Goal: Find specific page/section: Find specific page/section

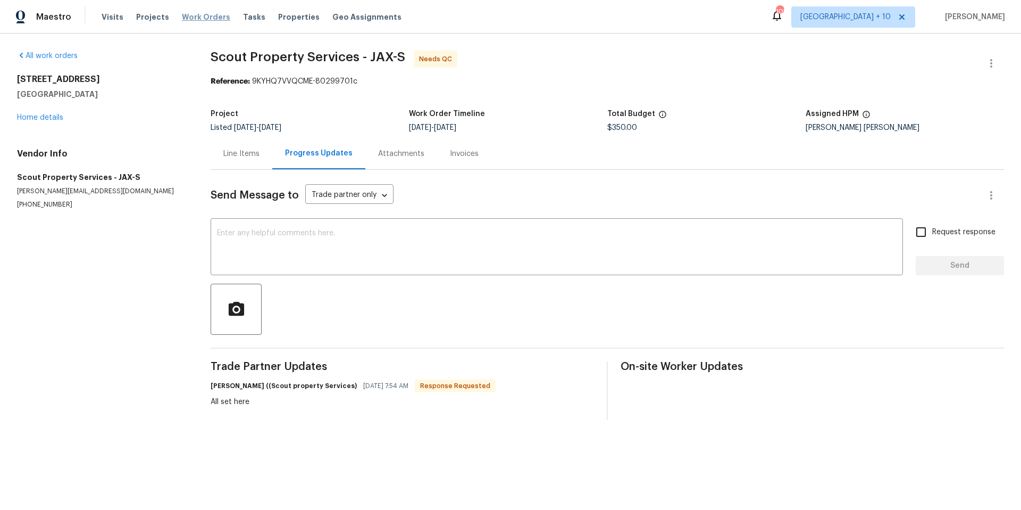
click at [208, 16] on span "Work Orders" at bounding box center [206, 17] width 48 height 11
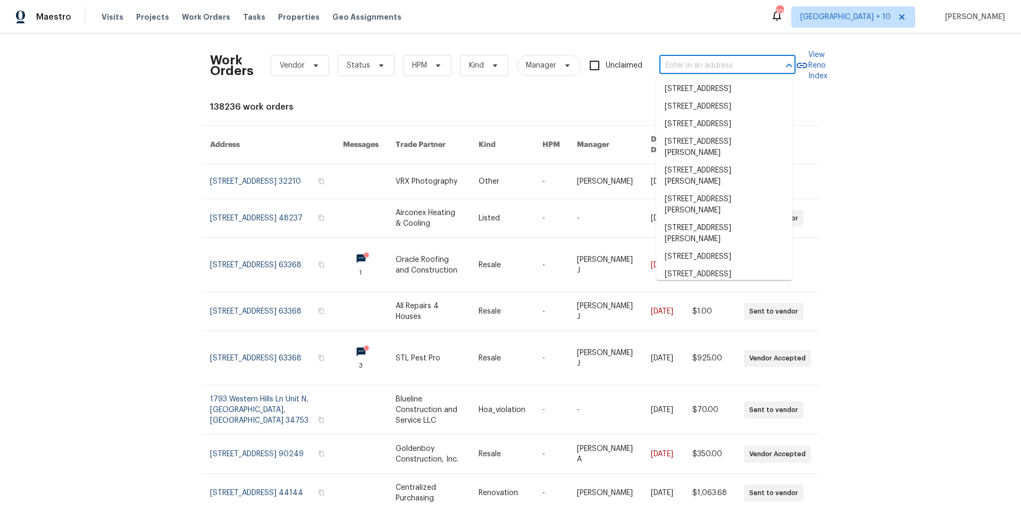
click at [722, 65] on input "text" at bounding box center [713, 65] width 106 height 16
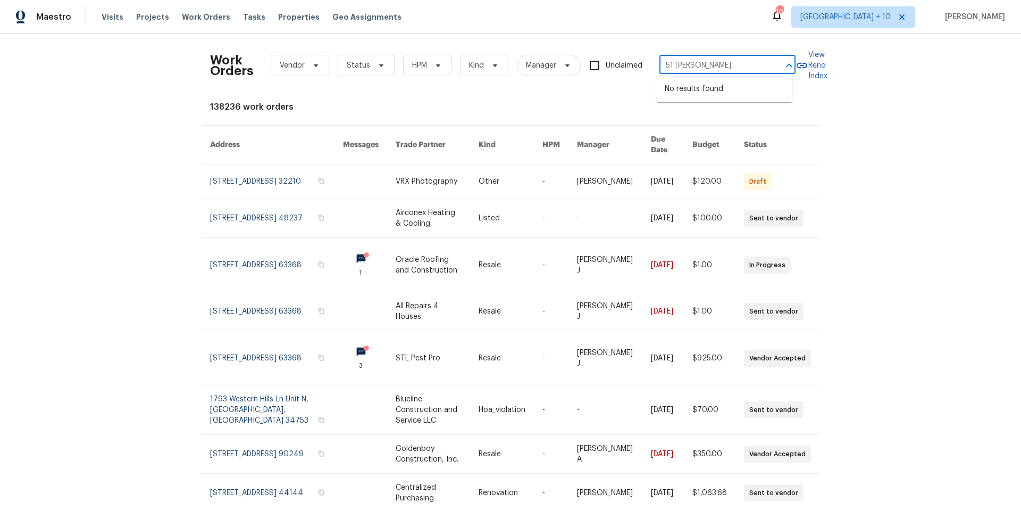
type input "51 katie"
click at [868, 21] on span "[GEOGRAPHIC_DATA] + 10" at bounding box center [845, 17] width 90 height 11
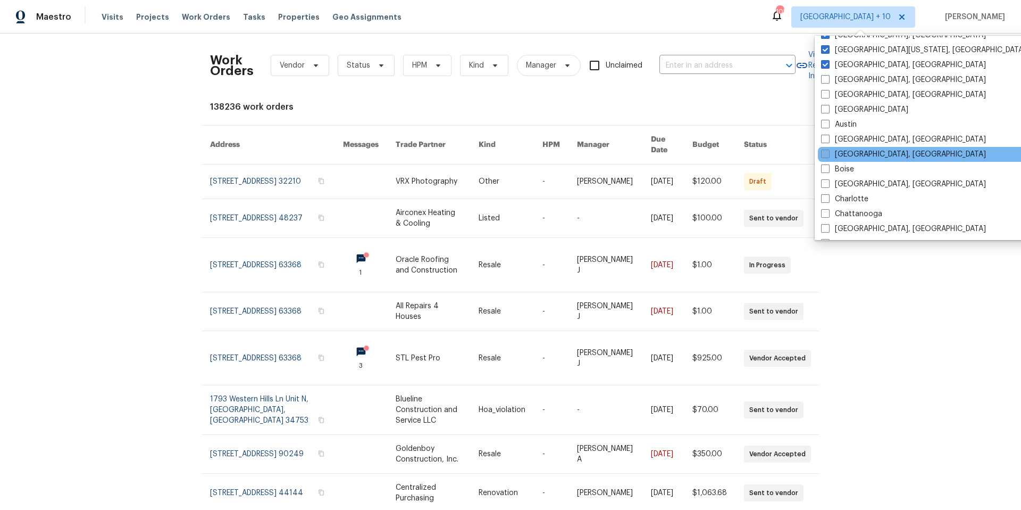
scroll to position [129, 0]
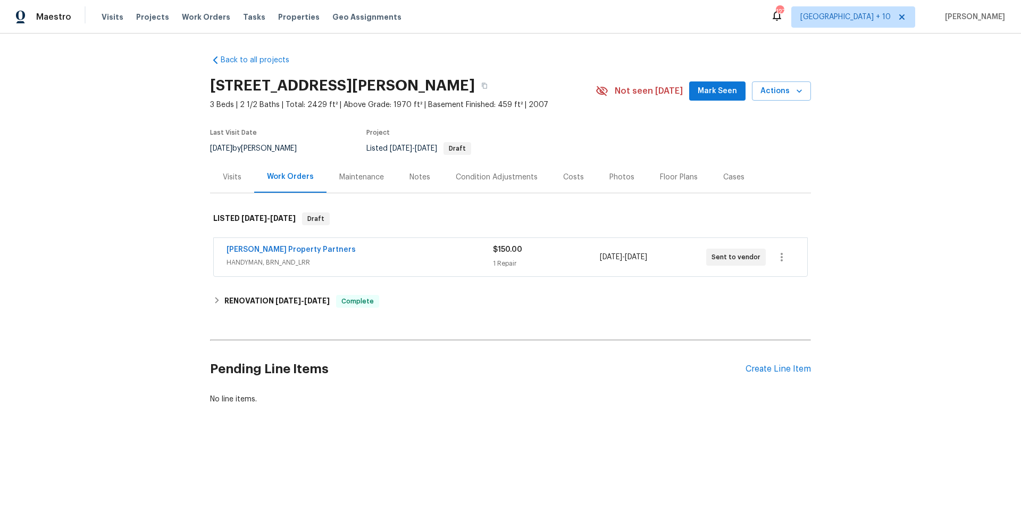
click at [372, 254] on div "[PERSON_NAME] Property Partners" at bounding box center [360, 250] width 266 height 13
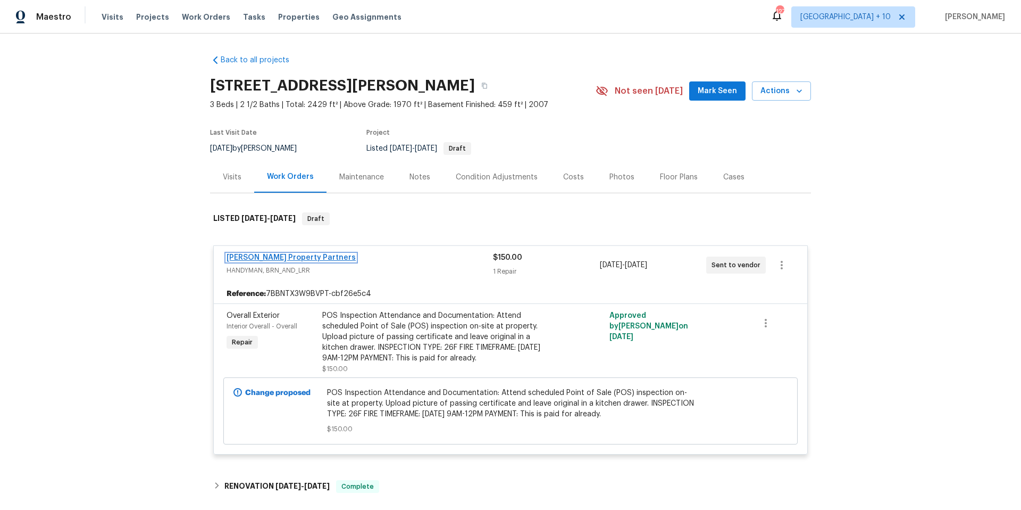
click at [270, 255] on link "[PERSON_NAME] Property Partners" at bounding box center [291, 257] width 129 height 7
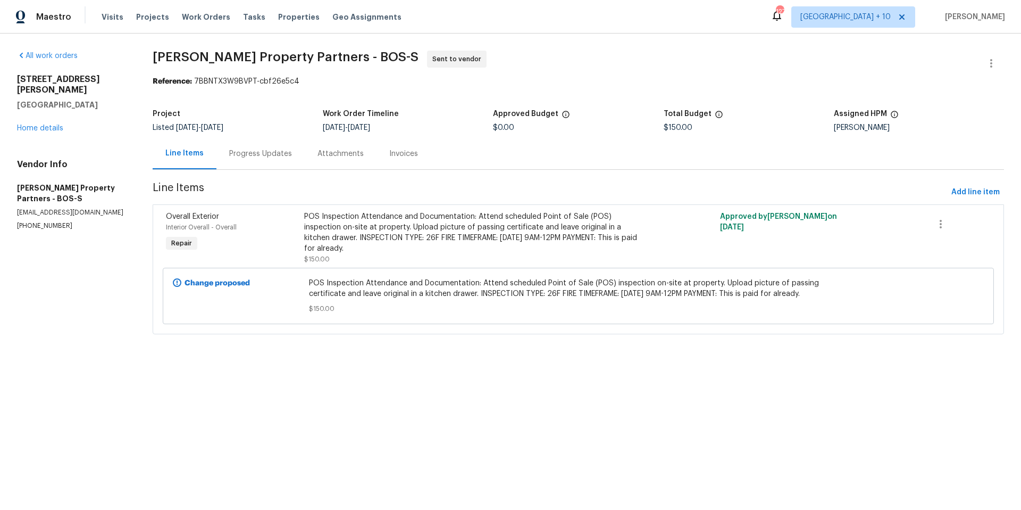
click at [285, 158] on div "Progress Updates" at bounding box center [260, 153] width 63 height 11
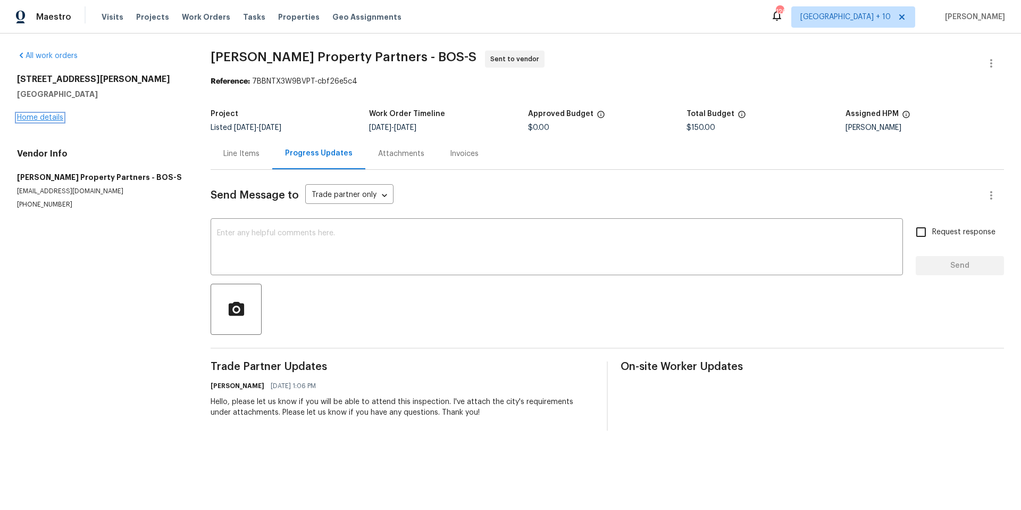
click at [51, 118] on link "Home details" at bounding box center [40, 117] width 46 height 7
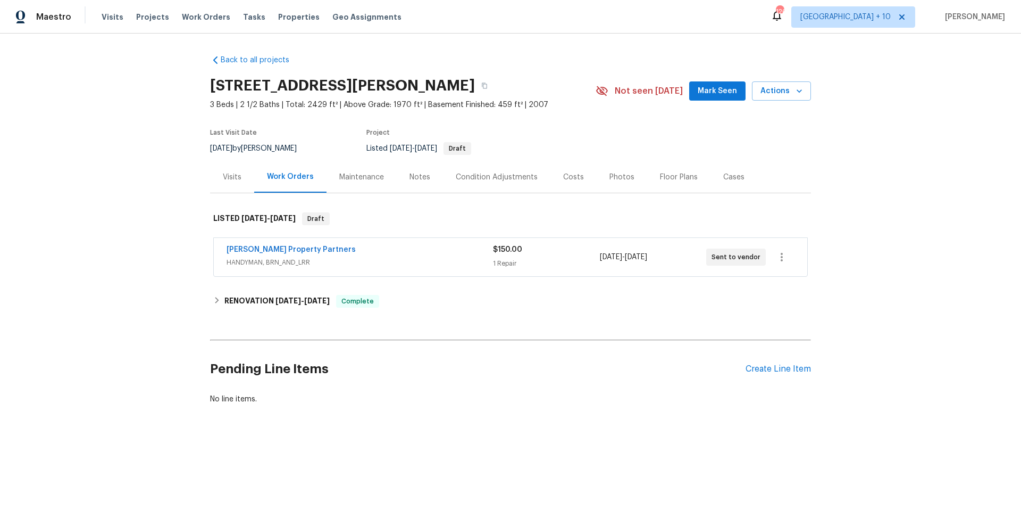
click at [433, 261] on span "HANDYMAN, BRN_AND_LRR" at bounding box center [360, 262] width 266 height 11
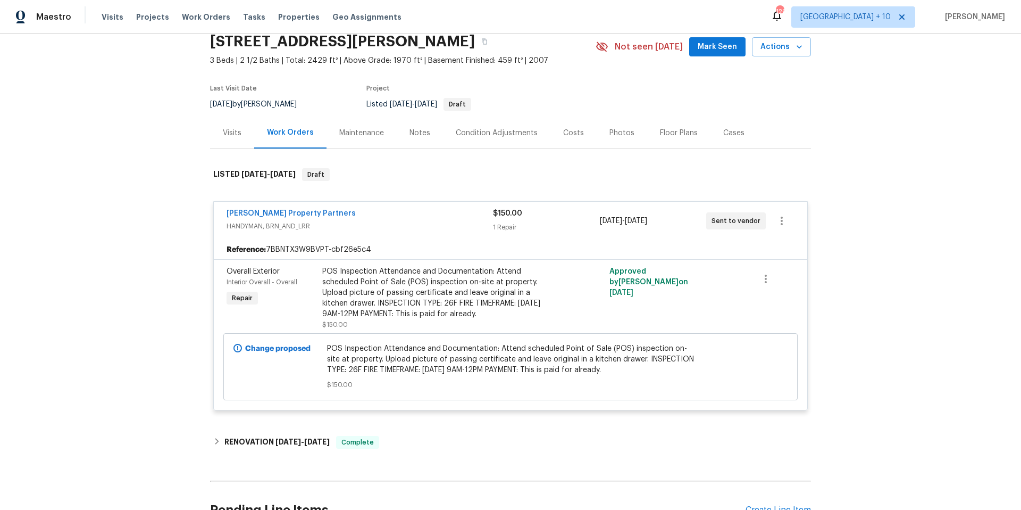
scroll to position [62, 0]
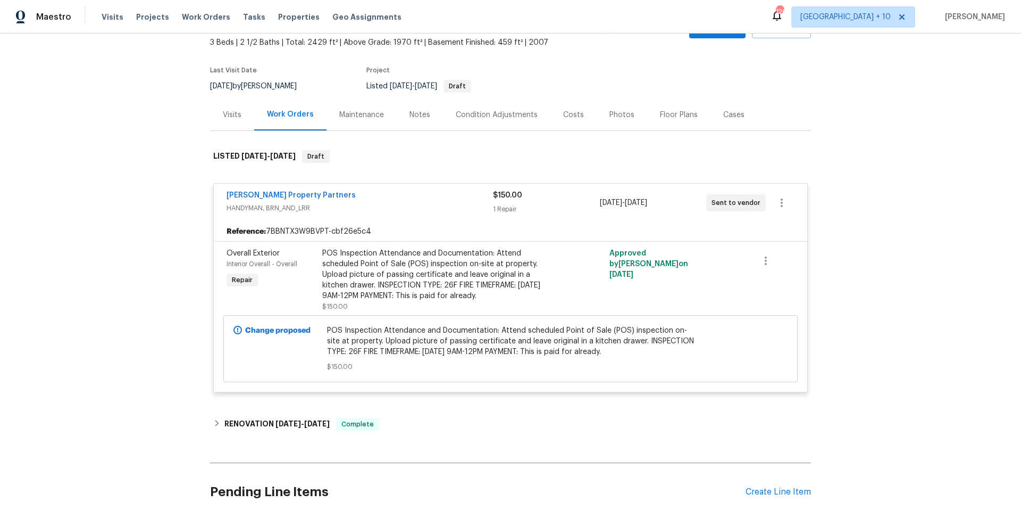
click at [908, 320] on div "Back to all projects [STREET_ADDRESS][PERSON_NAME] 3 Beds | 2 1/2 Baths | Total…" at bounding box center [510, 272] width 1021 height 476
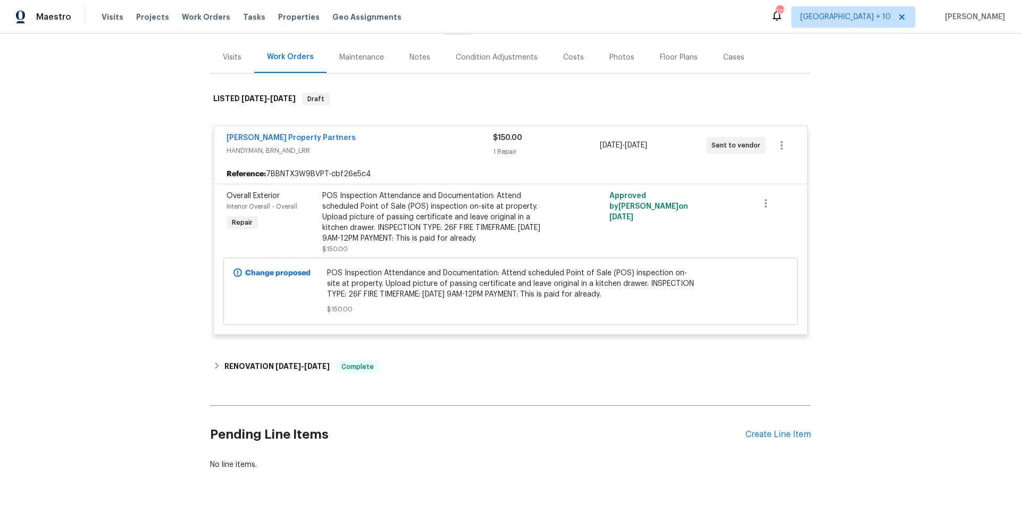
scroll to position [120, 0]
click at [834, 21] on span "[GEOGRAPHIC_DATA] + 10" at bounding box center [845, 17] width 90 height 11
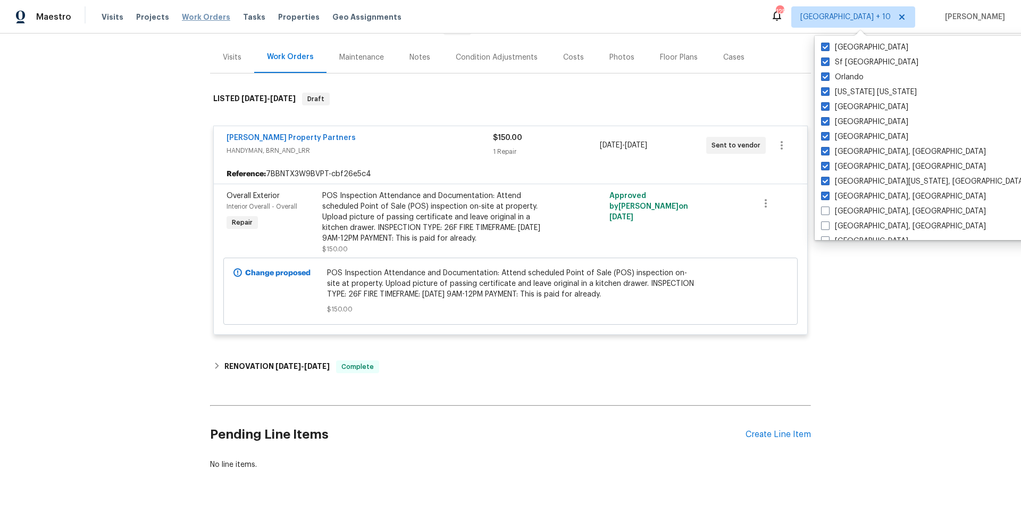
click at [213, 17] on span "Work Orders" at bounding box center [206, 17] width 48 height 11
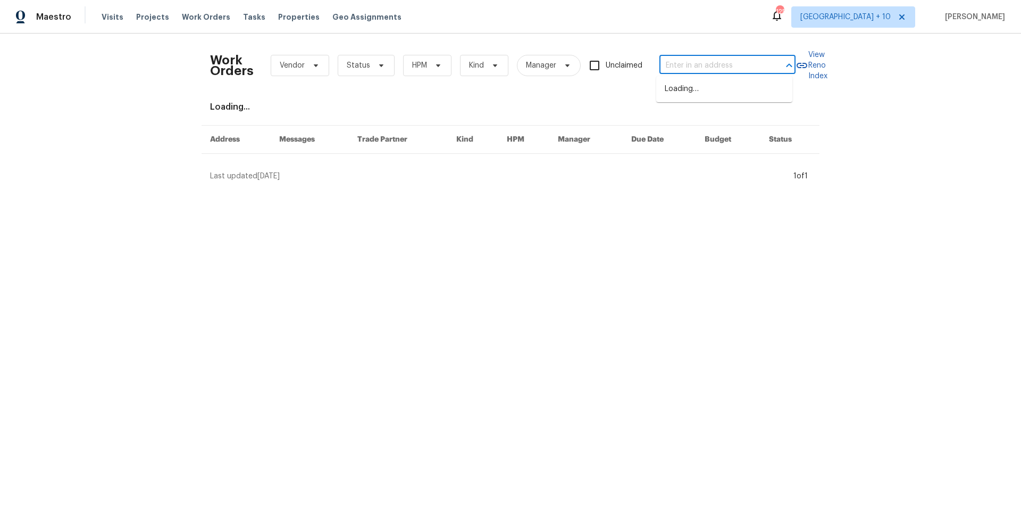
click at [715, 61] on input "text" at bounding box center [713, 65] width 106 height 16
paste input "[STREET_ADDRESS]"
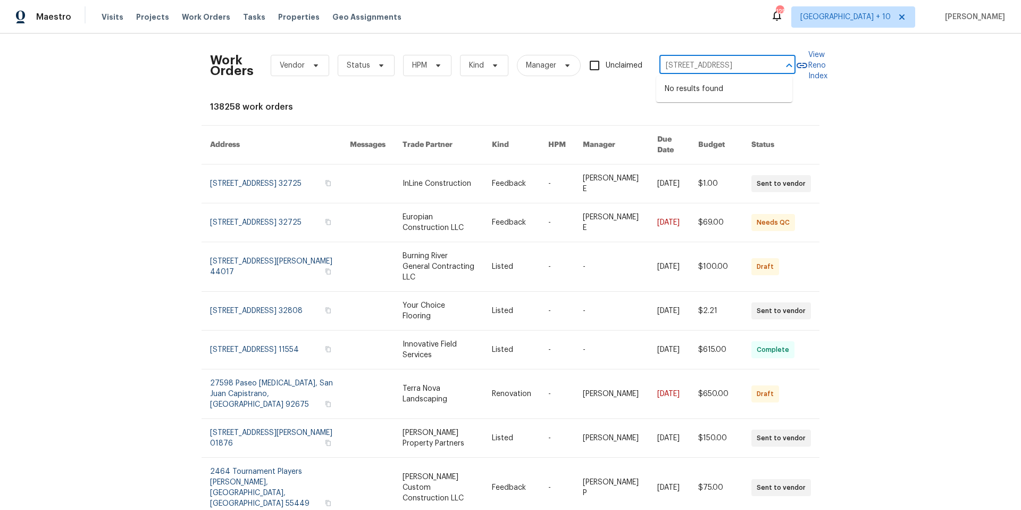
scroll to position [0, 19]
drag, startPoint x: 695, startPoint y: 65, endPoint x: 777, endPoint y: 69, distance: 81.5
click at [777, 69] on div "[STREET_ADDRESS] ​" at bounding box center [728, 65] width 136 height 16
type input "28 Cloist"
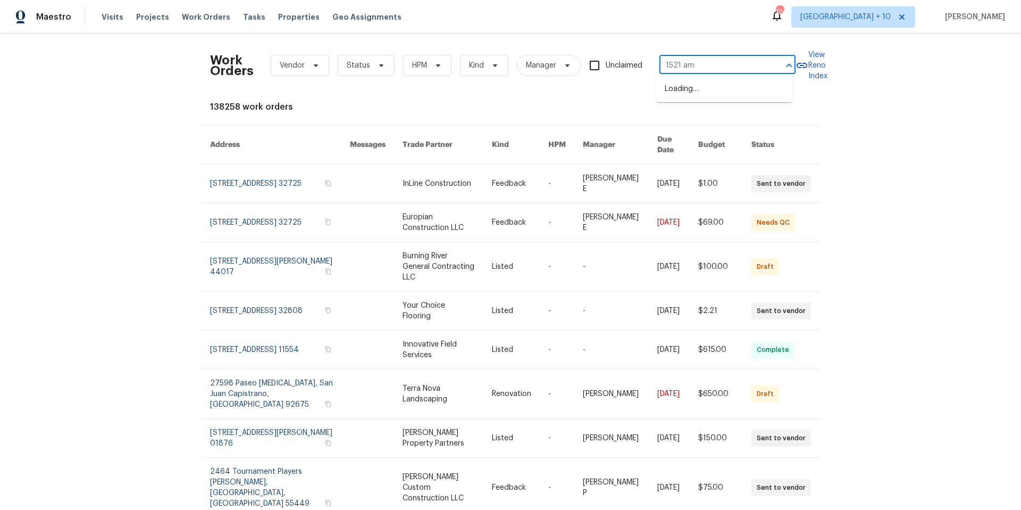
type input "1521 ame"
click at [757, 94] on li "[STREET_ADDRESS][PERSON_NAME][PERSON_NAME]" at bounding box center [724, 94] width 136 height 29
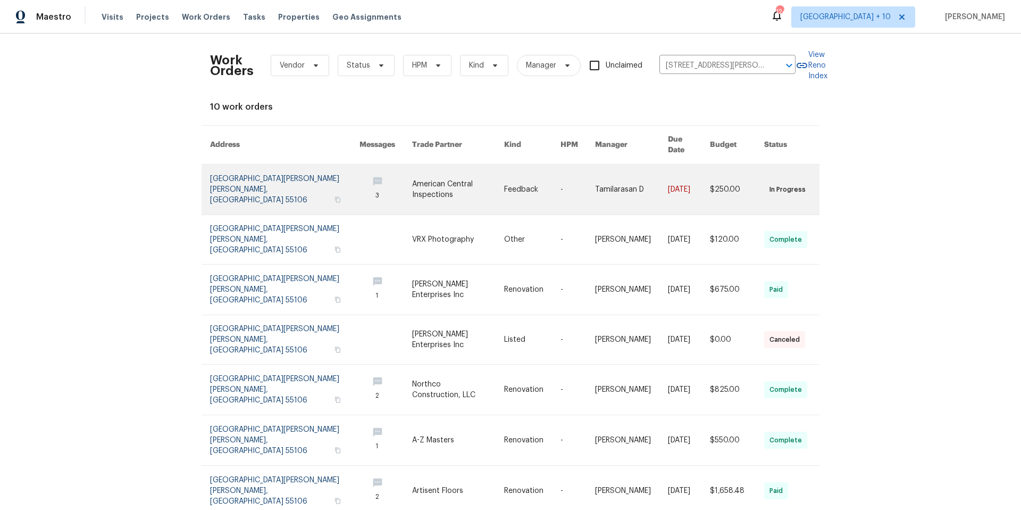
click at [253, 181] on link at bounding box center [284, 189] width 149 height 50
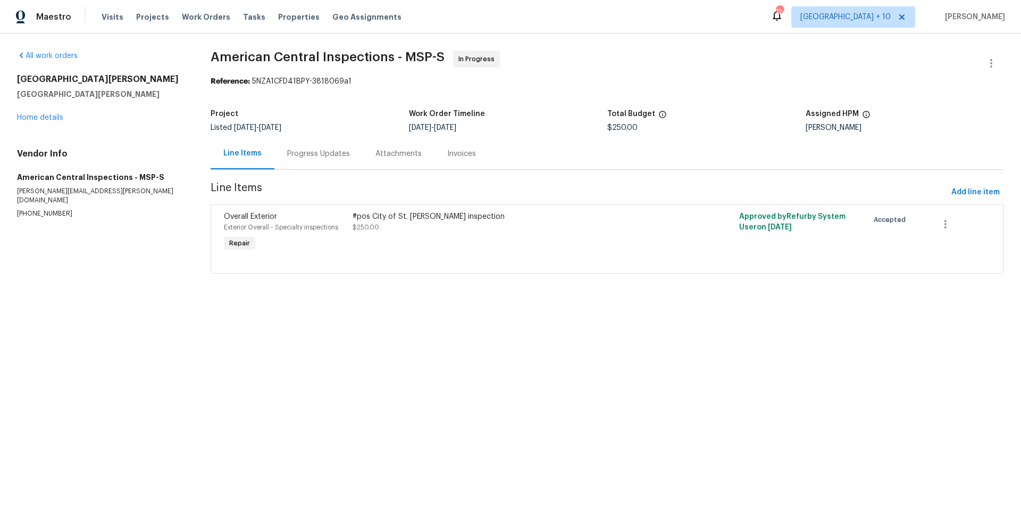
click at [333, 155] on div "Progress Updates" at bounding box center [318, 153] width 63 height 11
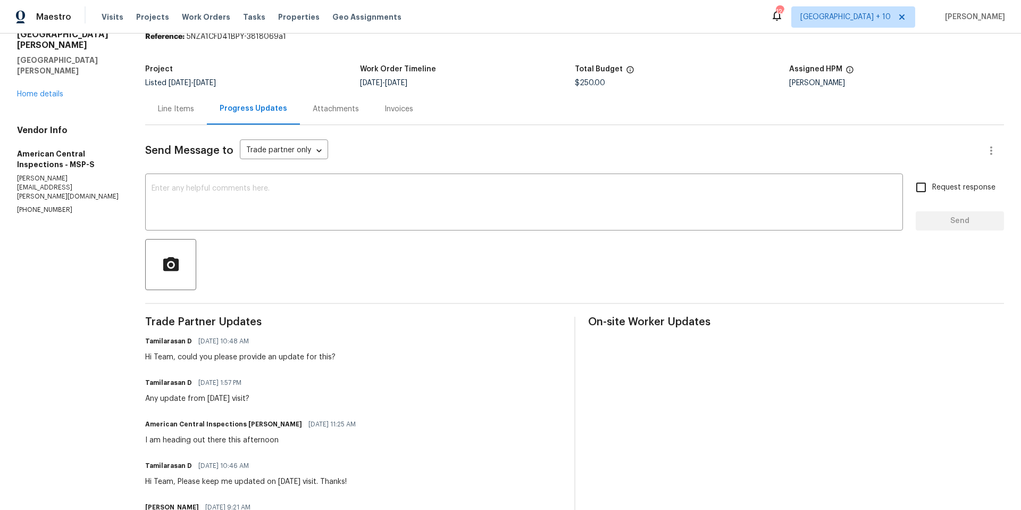
scroll to position [46, 0]
click at [48, 89] on link "Home details" at bounding box center [40, 92] width 46 height 7
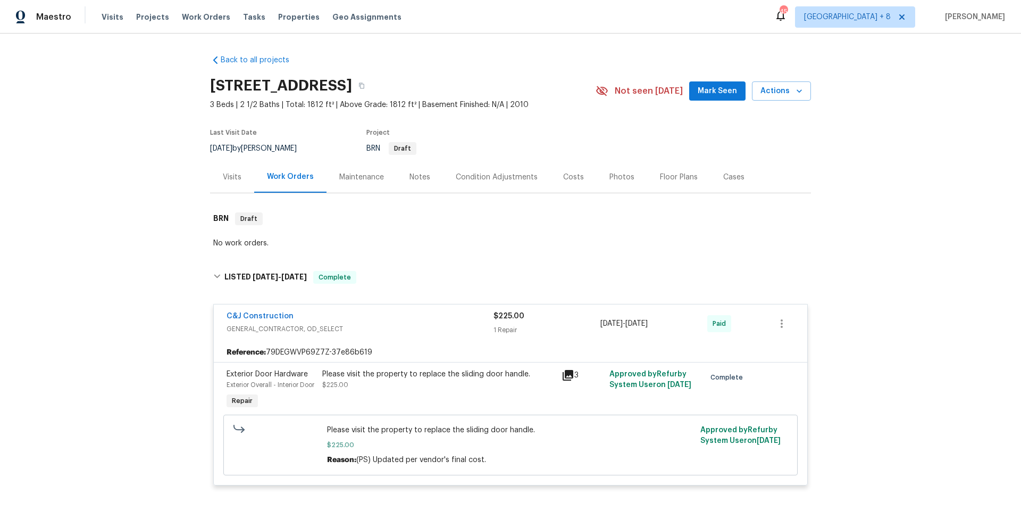
scroll to position [379, 0]
